Goal: Transaction & Acquisition: Subscribe to service/newsletter

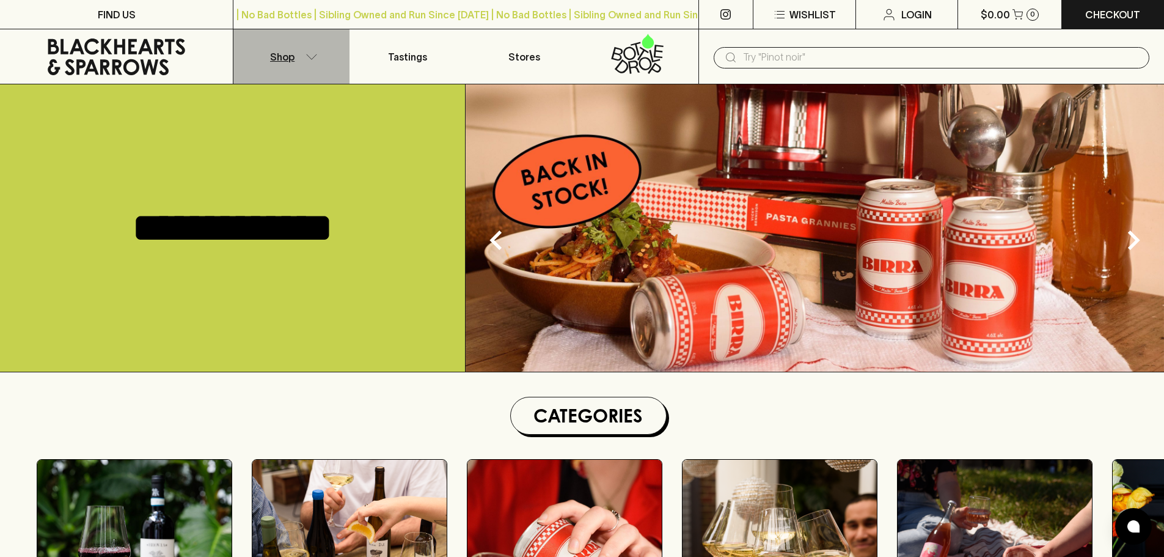
click at [305, 61] on button "Shop" at bounding box center [291, 56] width 116 height 54
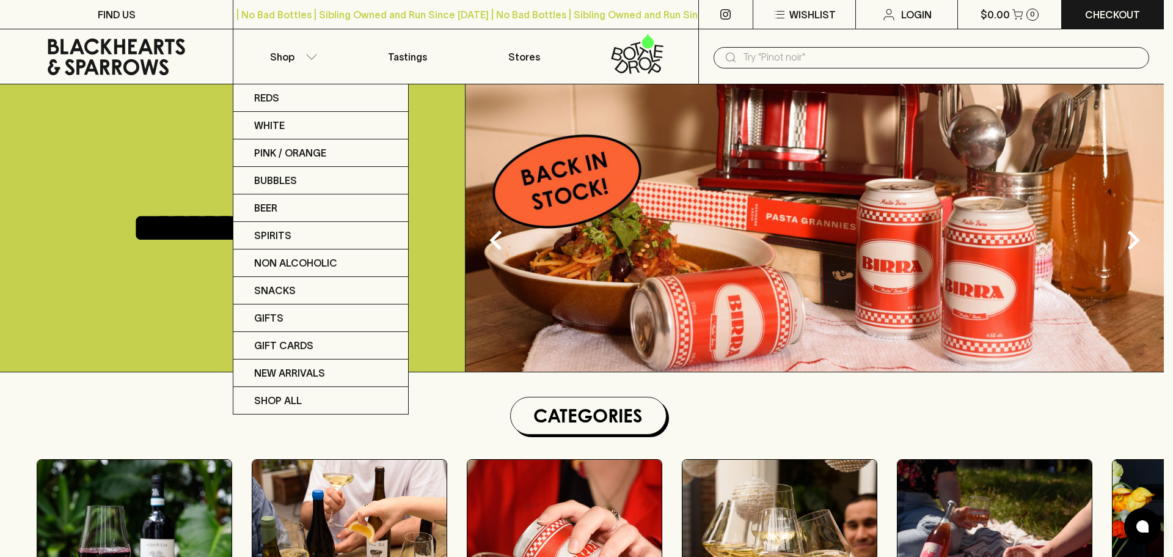
click at [1063, 428] on div at bounding box center [586, 278] width 1173 height 557
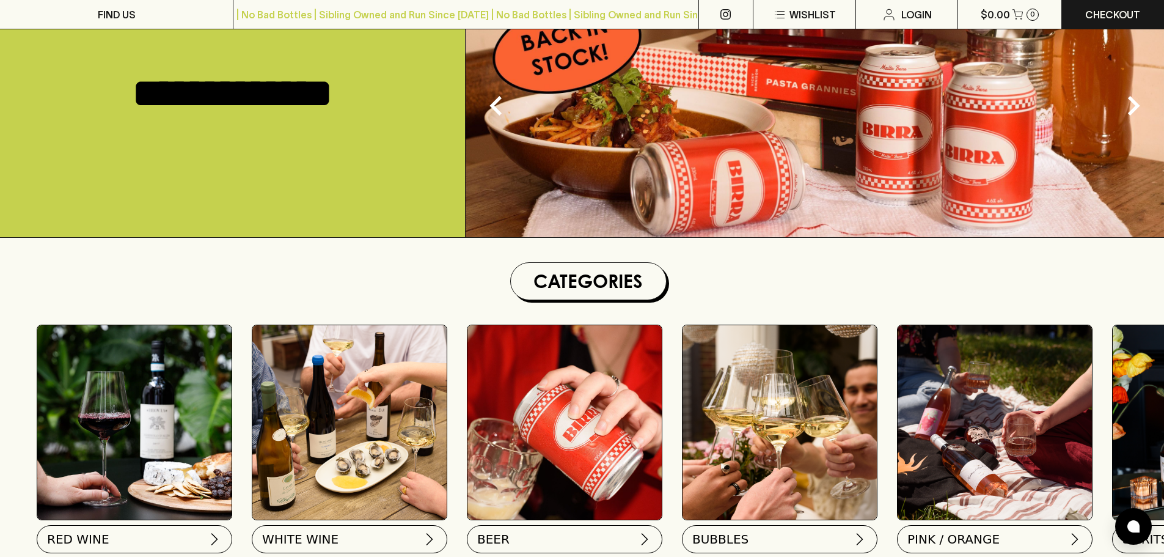
scroll to position [367, 0]
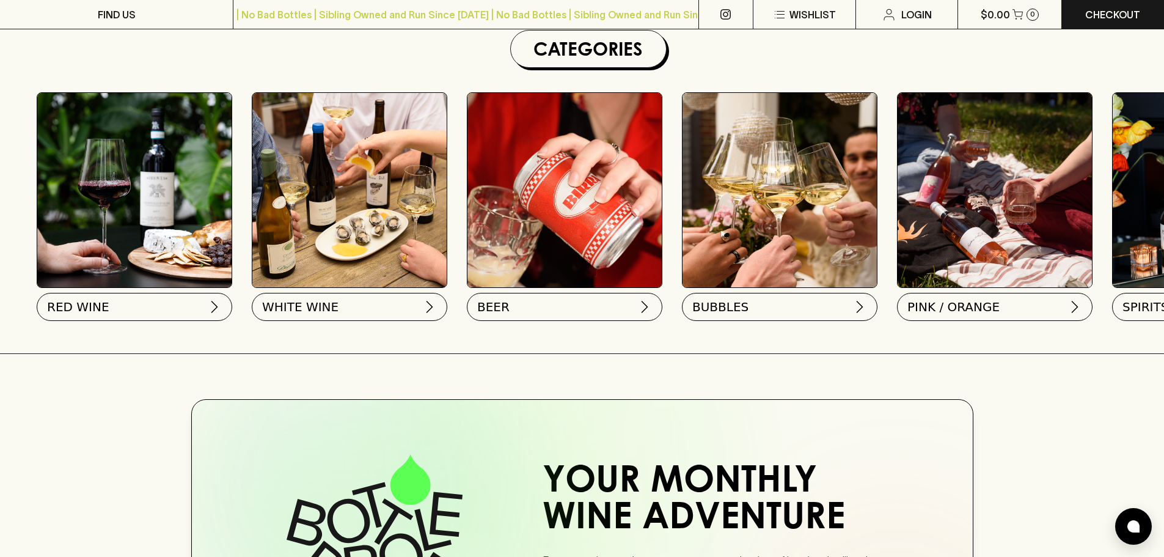
drag, startPoint x: 79, startPoint y: 306, endPoint x: 131, endPoint y: 405, distance: 111.8
click at [131, 405] on div "No bad bottles Curated by us Delivered to your door" at bounding box center [582, 563] width 1164 height 358
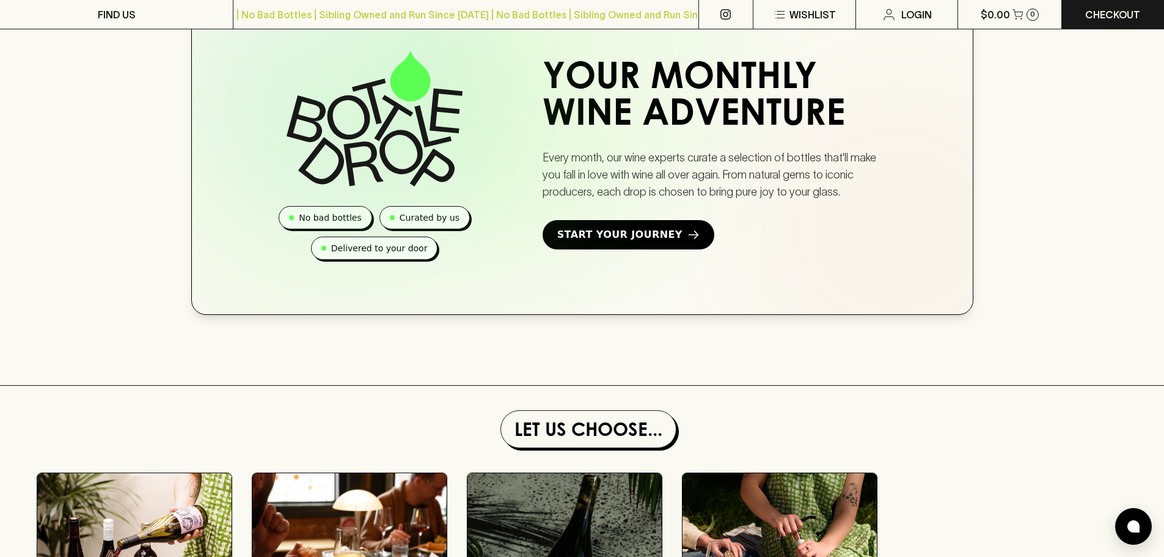
scroll to position [794, 0]
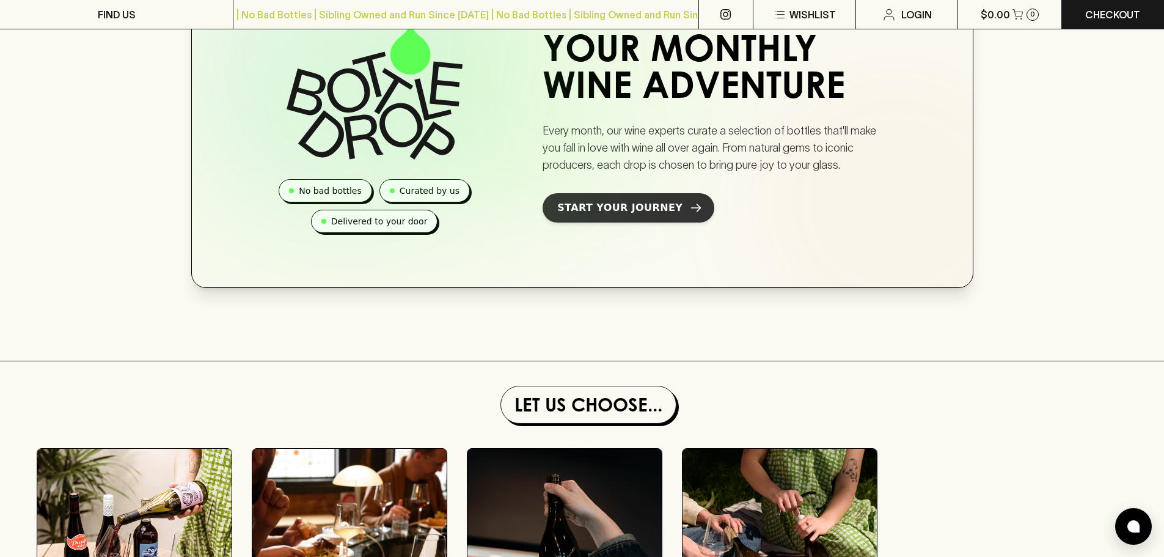
click at [634, 211] on span "Start Your Journey" at bounding box center [619, 207] width 125 height 15
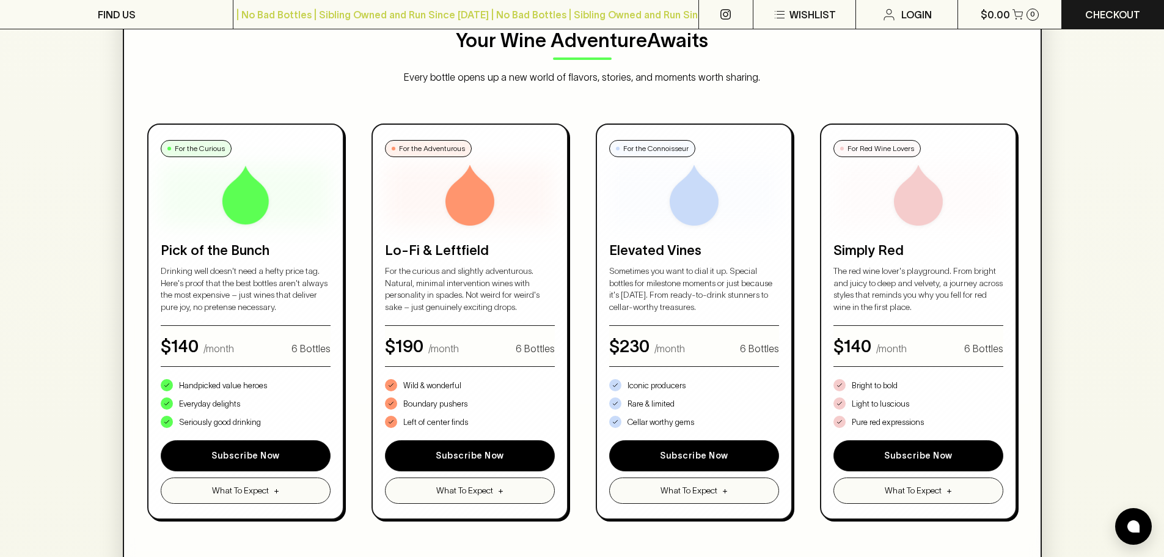
scroll to position [672, 0]
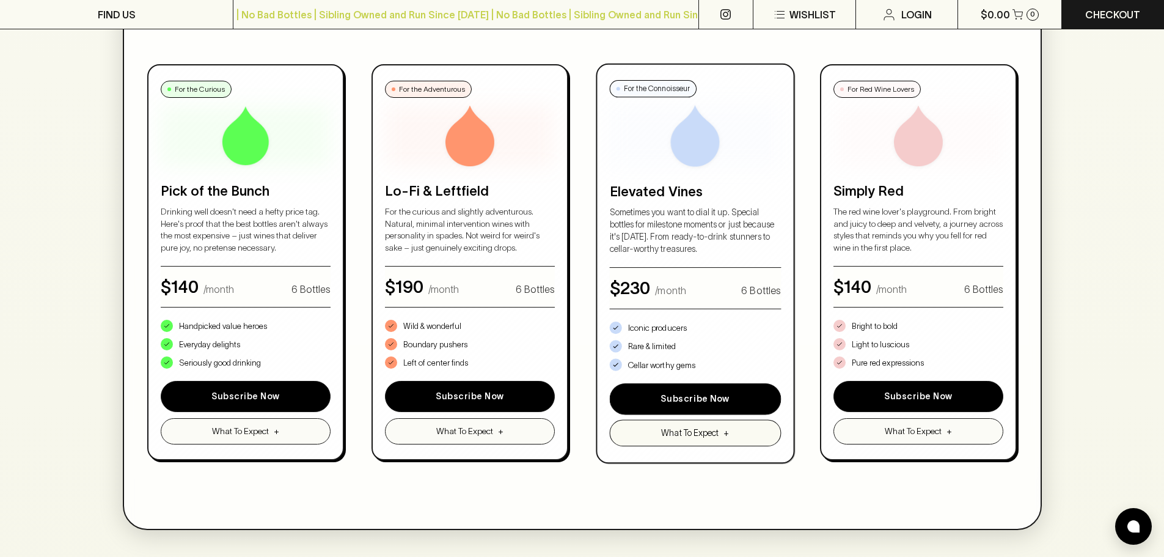
click at [698, 428] on span "What To Expect" at bounding box center [689, 432] width 57 height 13
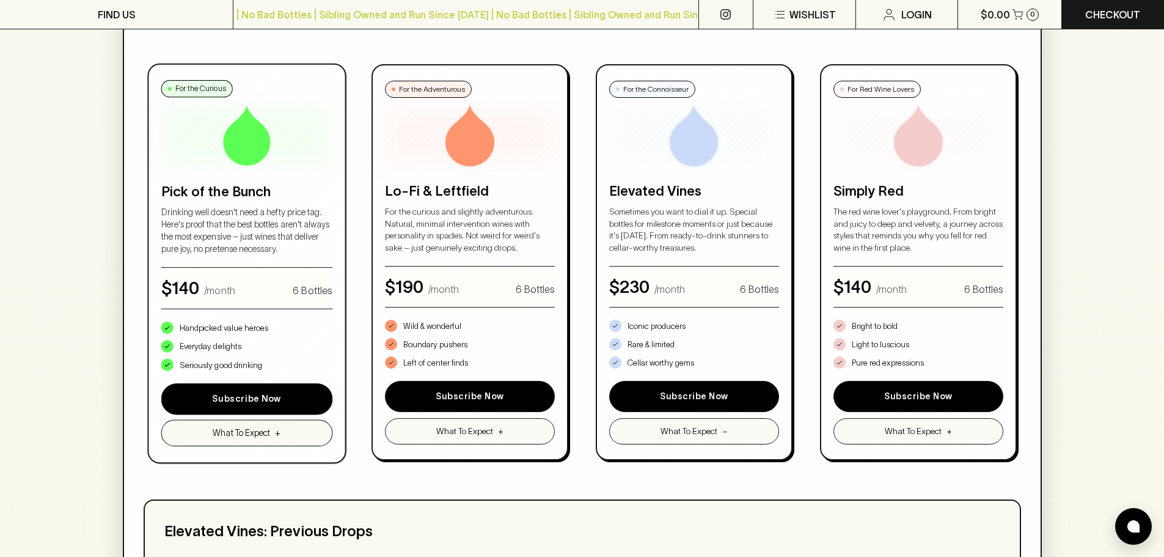
click at [242, 439] on span "What To Expect" at bounding box center [241, 432] width 57 height 13
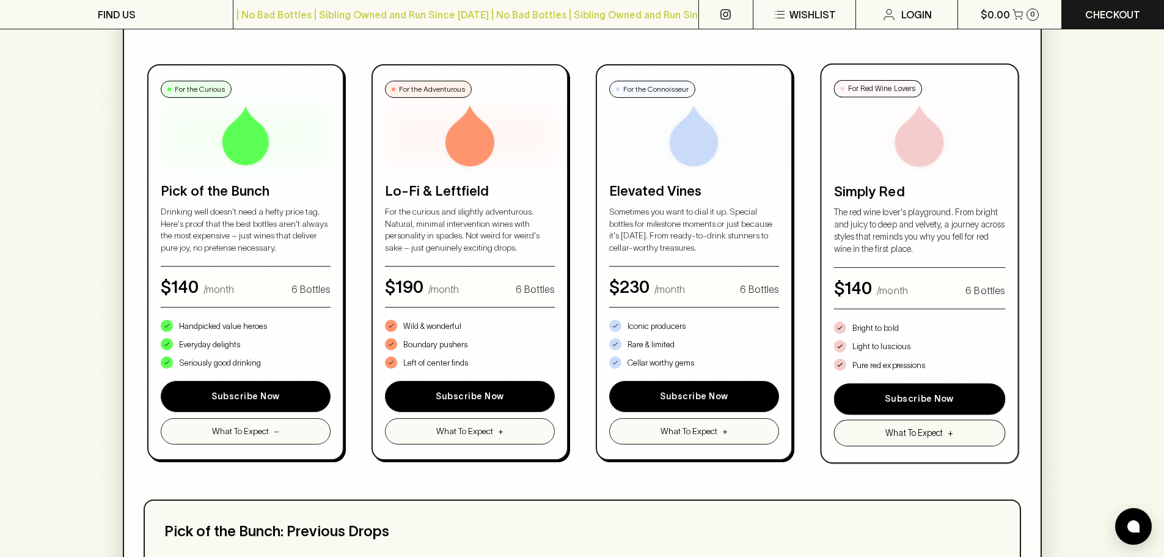
click at [872, 434] on button "What To Expect +" at bounding box center [919, 433] width 171 height 26
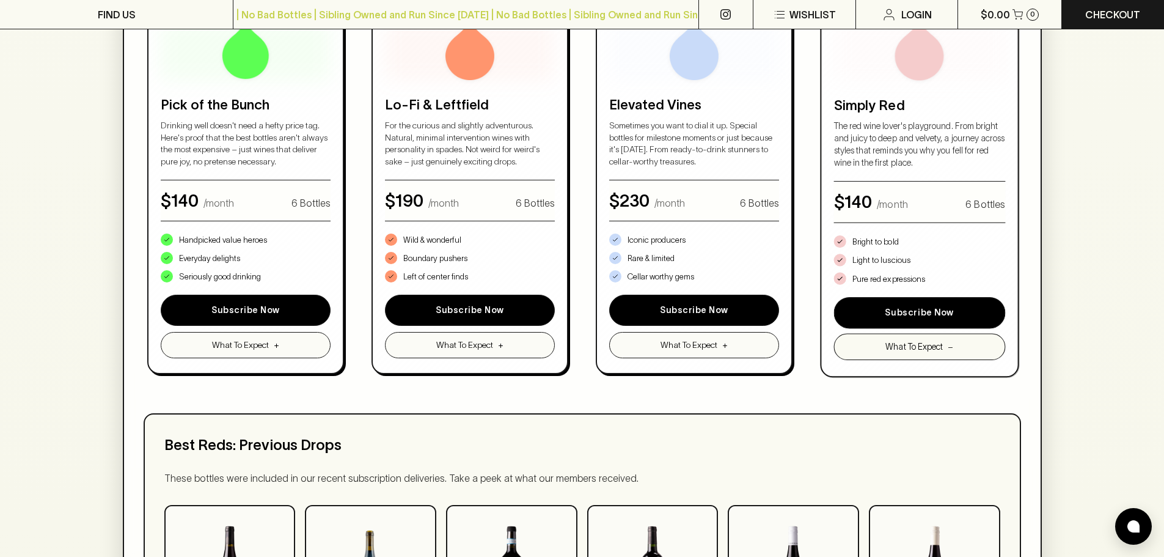
scroll to position [733, 0]
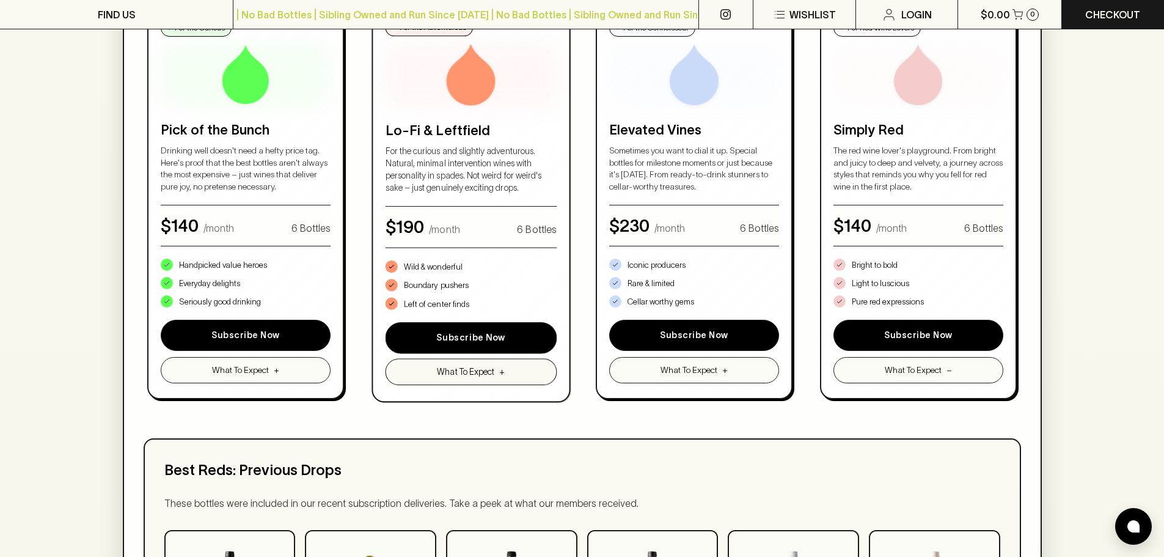
click at [457, 380] on button "What To Expect +" at bounding box center [471, 372] width 171 height 26
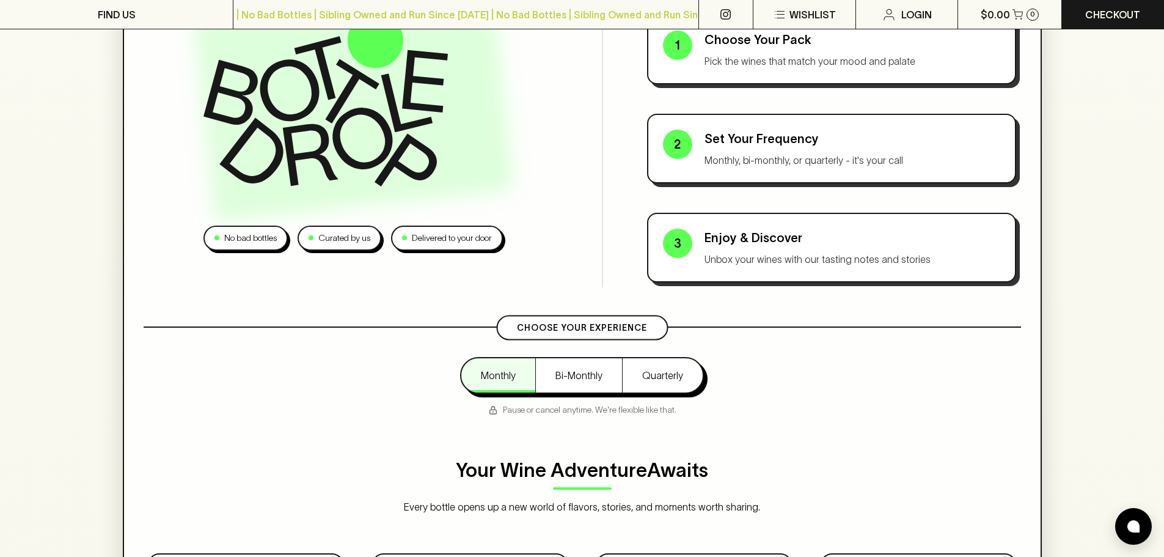
scroll to position [0, 0]
